Goal: Navigation & Orientation: Find specific page/section

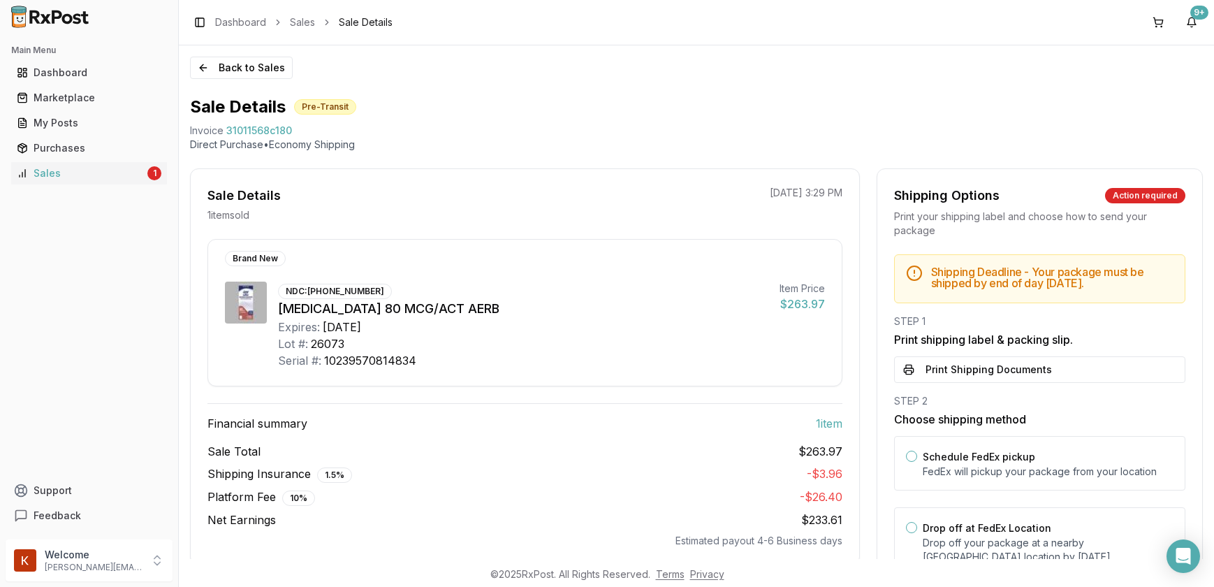
click at [78, 132] on link "My Posts" at bounding box center [89, 122] width 156 height 25
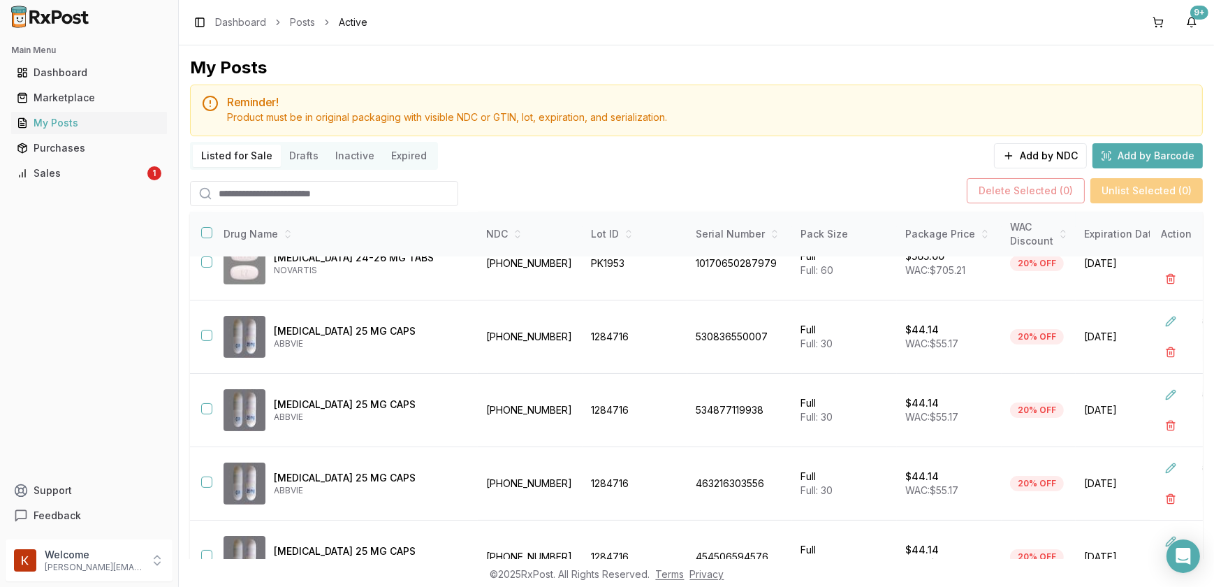
scroll to position [400, 0]
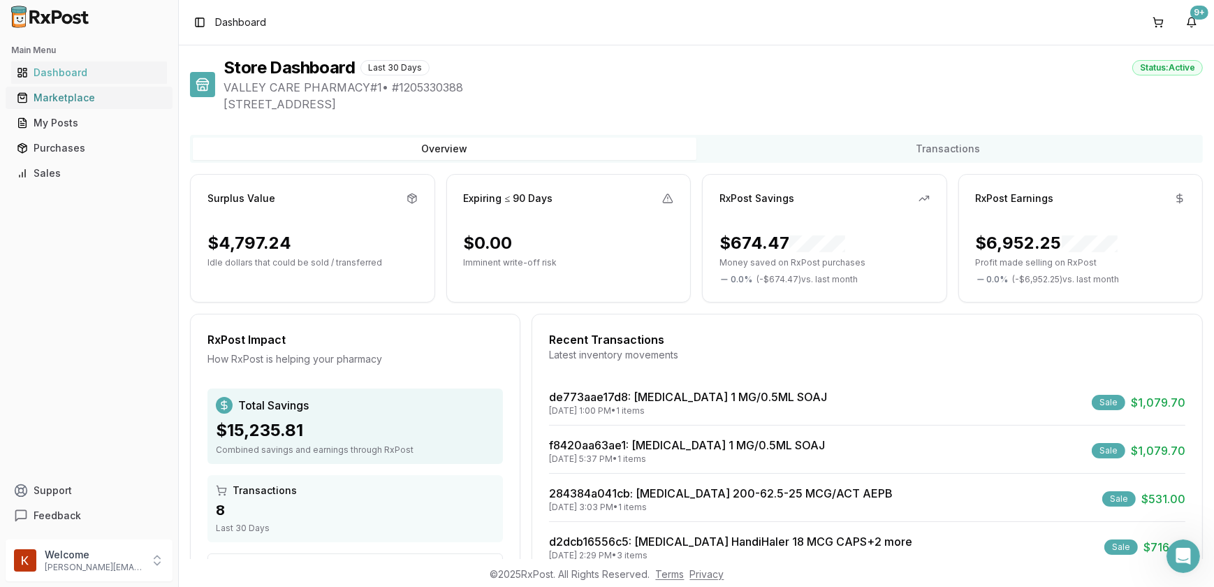
click at [65, 101] on div "Marketplace" at bounding box center [89, 98] width 145 height 14
